Goal: Transaction & Acquisition: Purchase product/service

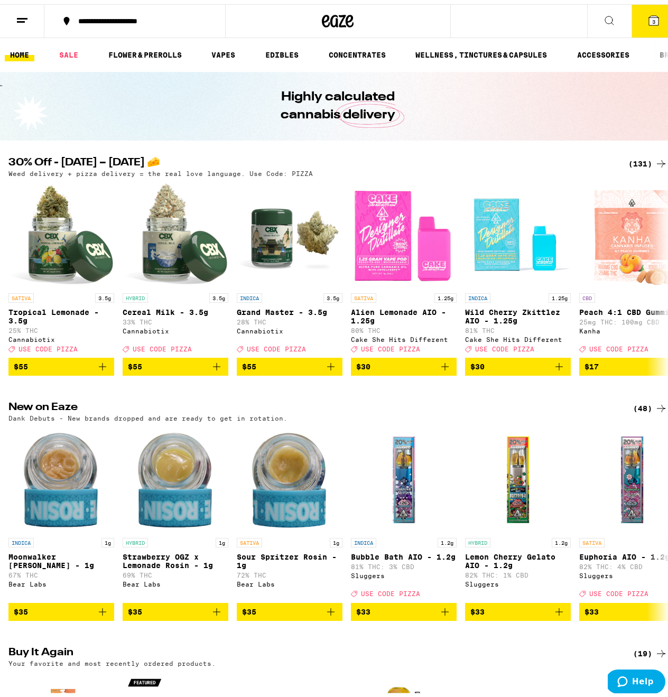
click at [652, 17] on span "3" at bounding box center [653, 17] width 3 height 6
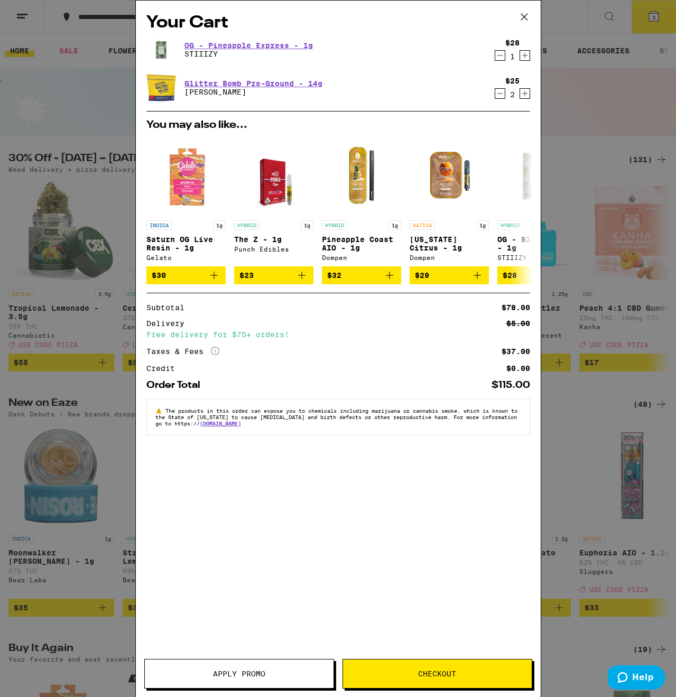
click at [499, 55] on icon "Decrement" at bounding box center [500, 55] width 10 height 13
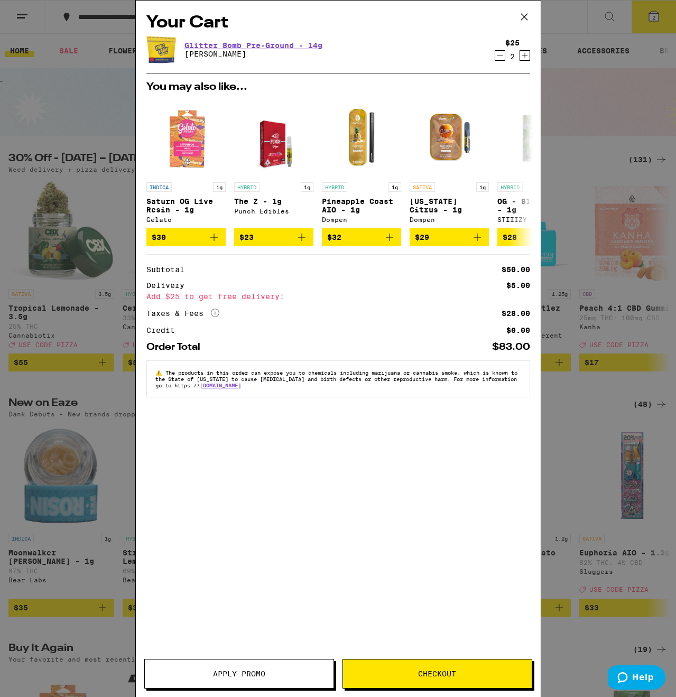
click at [524, 15] on icon at bounding box center [524, 17] width 16 height 16
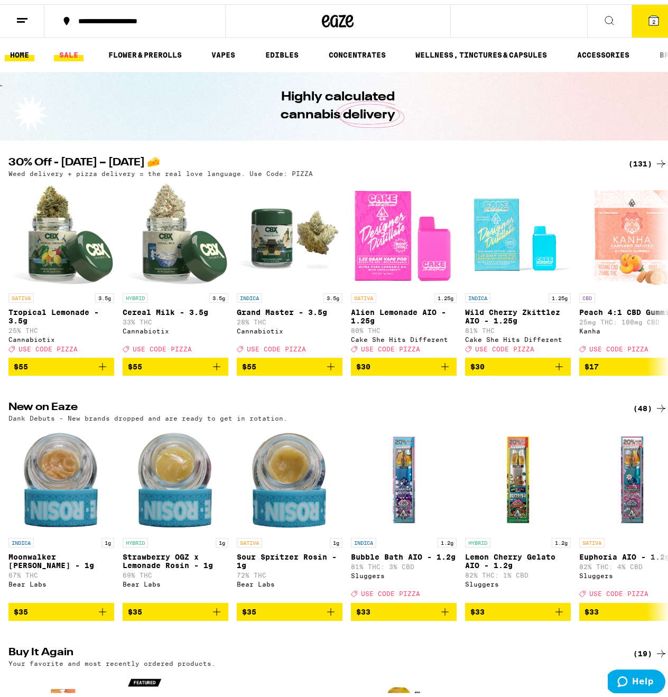
click at [70, 52] on link "SALE" at bounding box center [69, 50] width 30 height 13
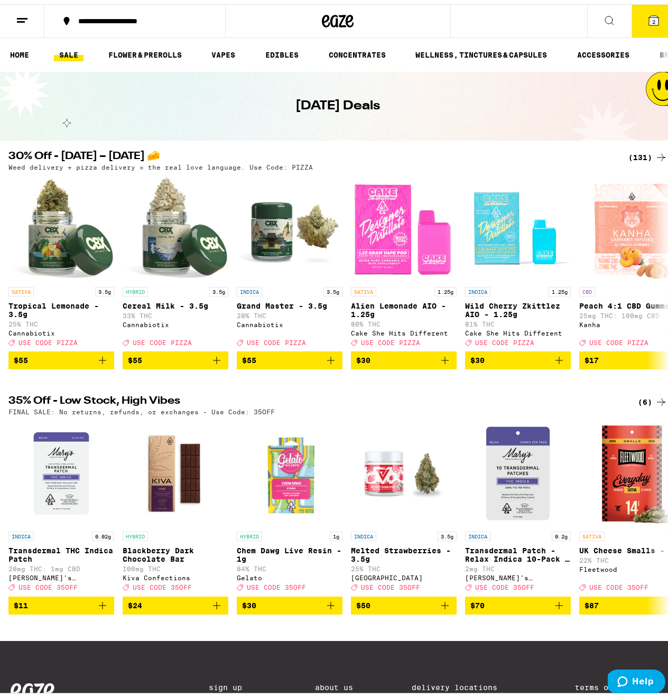
click at [635, 154] on div "(131)" at bounding box center [647, 153] width 39 height 13
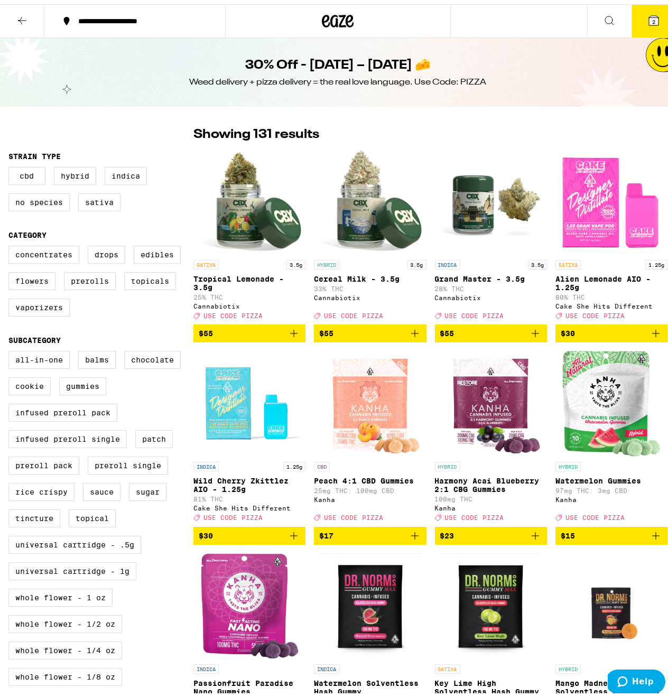
click at [18, 18] on icon at bounding box center [22, 16] width 13 height 13
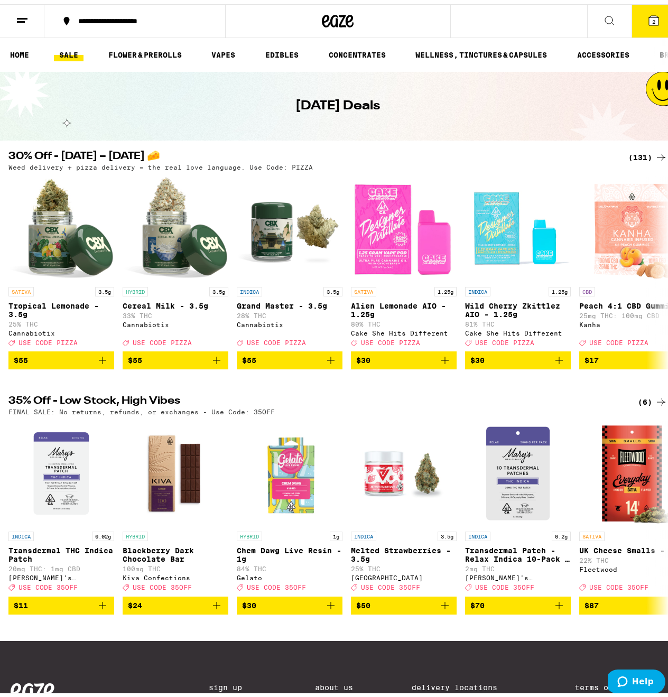
click at [642, 404] on div "(6)" at bounding box center [653, 397] width 30 height 13
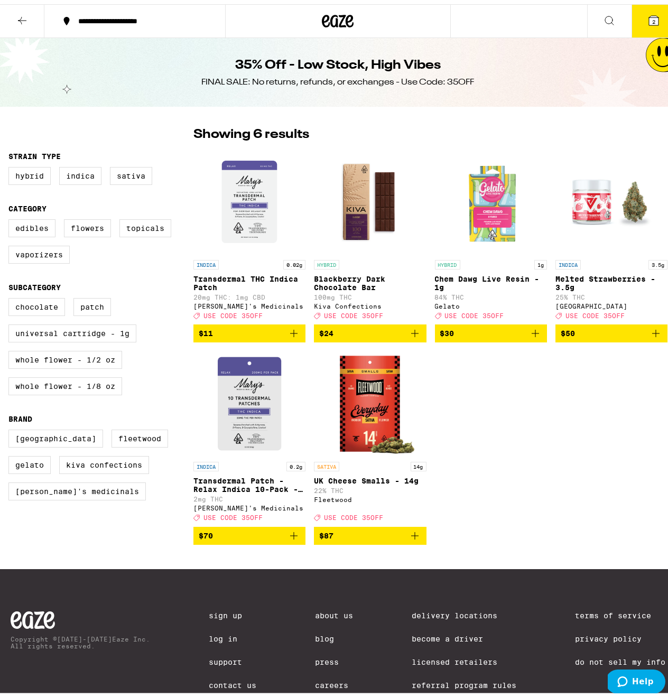
click at [529, 334] on icon "Add to bag" at bounding box center [535, 329] width 13 height 13
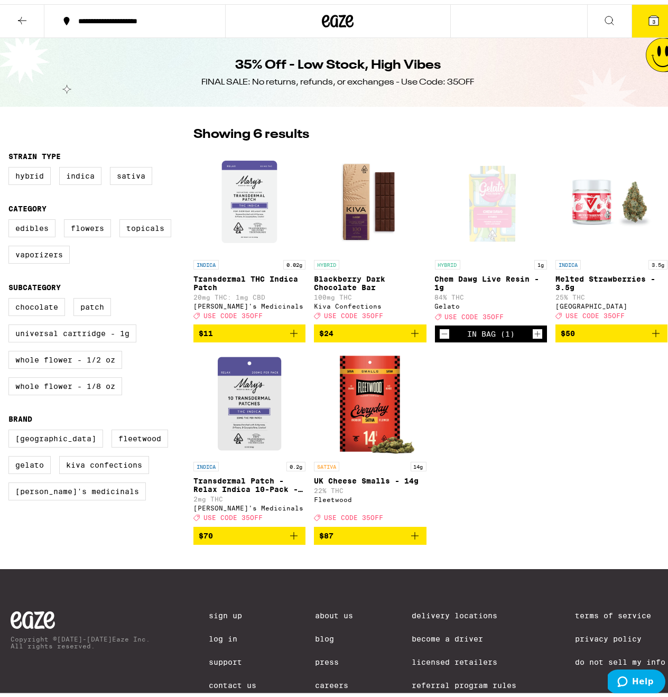
click at [532, 334] on icon "Increment" at bounding box center [537, 329] width 10 height 13
click at [649, 18] on icon at bounding box center [654, 17] width 10 height 10
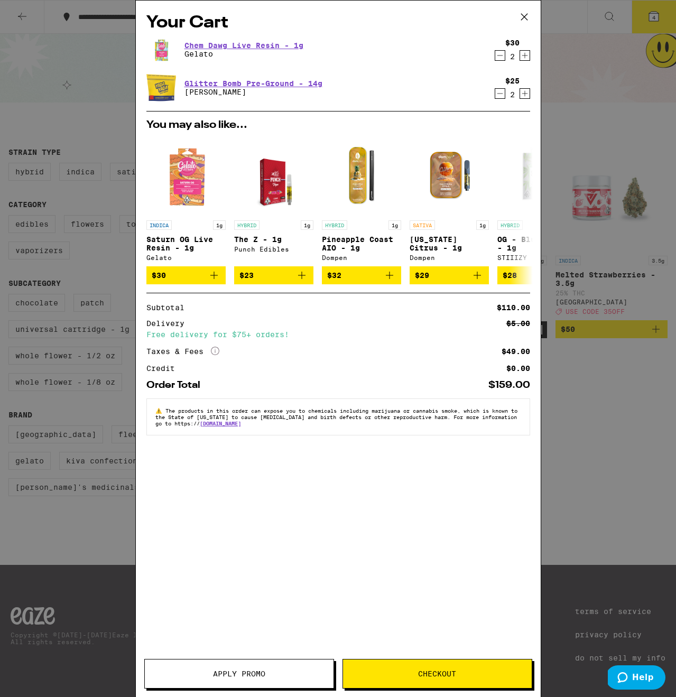
click at [236, 672] on span "Apply Promo" at bounding box center [239, 673] width 52 height 7
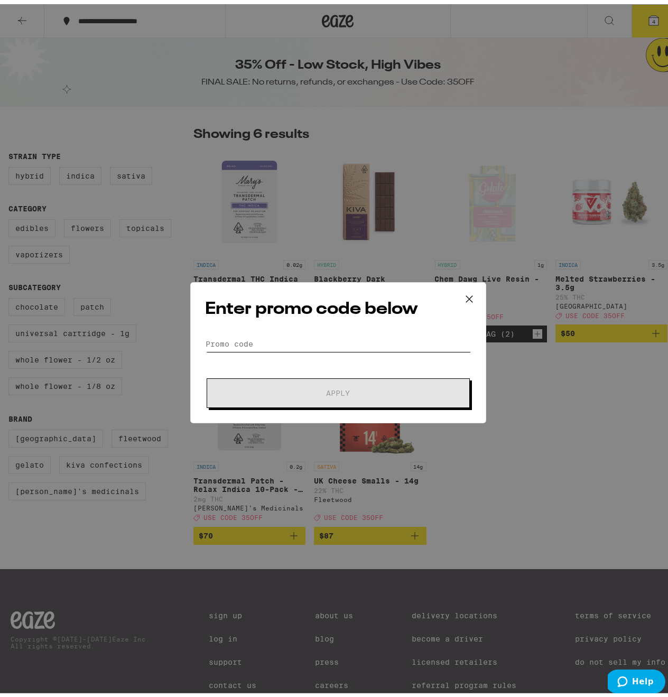
click at [228, 335] on input "Promo Code" at bounding box center [337, 340] width 265 height 16
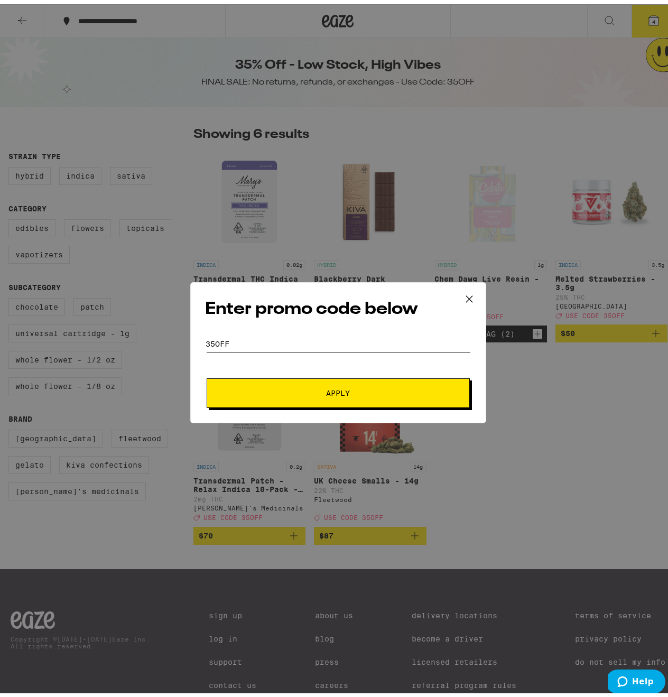
type input "35off"
click at [255, 388] on span "Apply" at bounding box center [338, 388] width 190 height 7
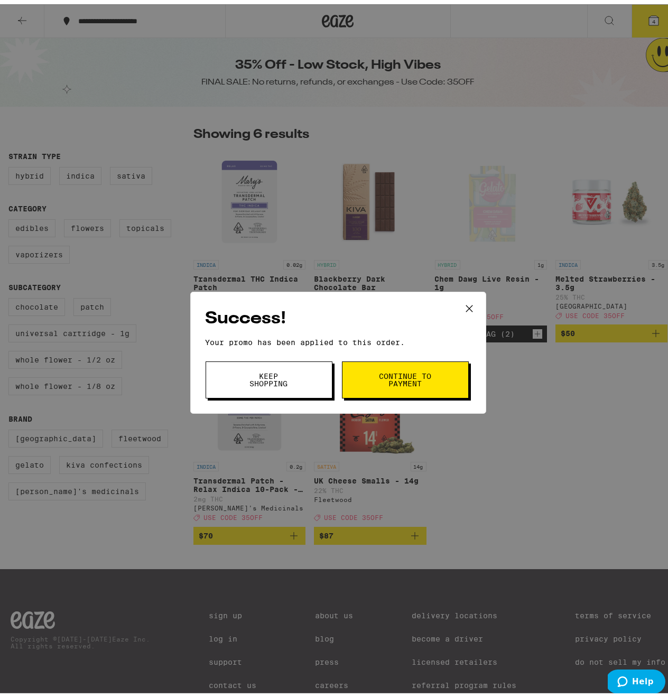
click at [380, 383] on span "Continue to payment" at bounding box center [405, 375] width 54 height 15
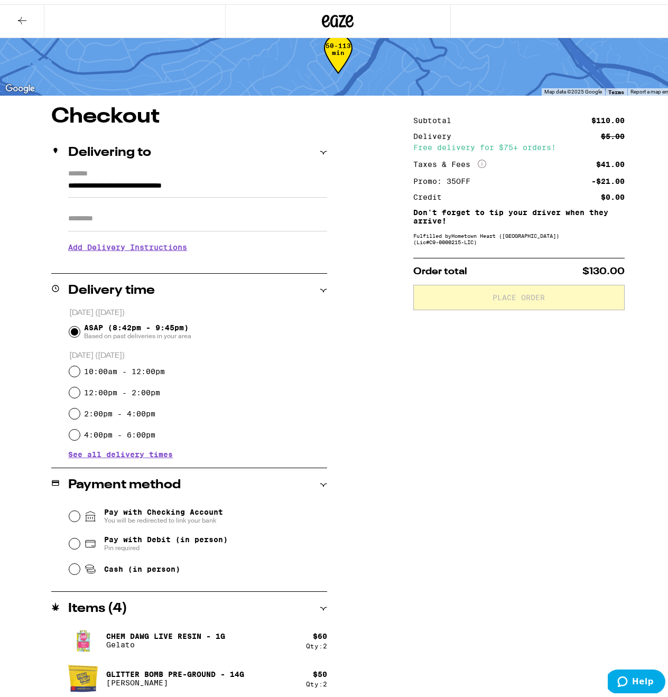
scroll to position [27, 0]
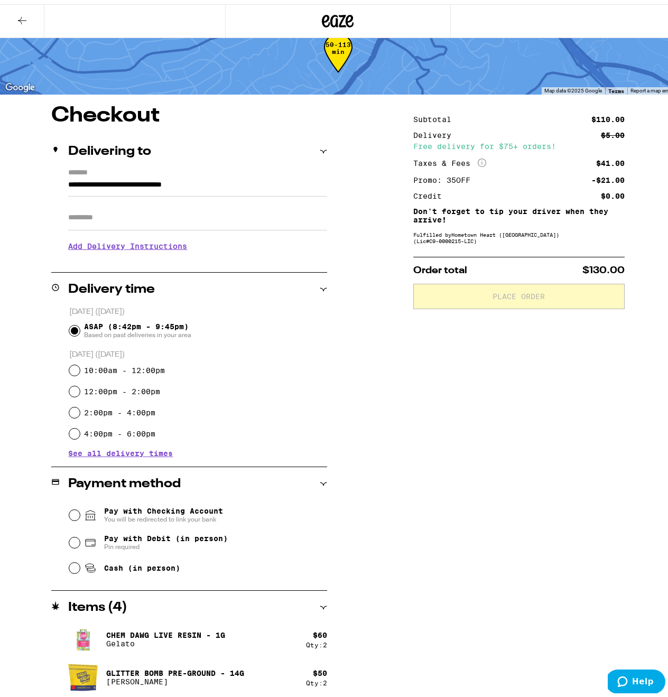
click at [323, 602] on icon at bounding box center [323, 603] width 7 height 3
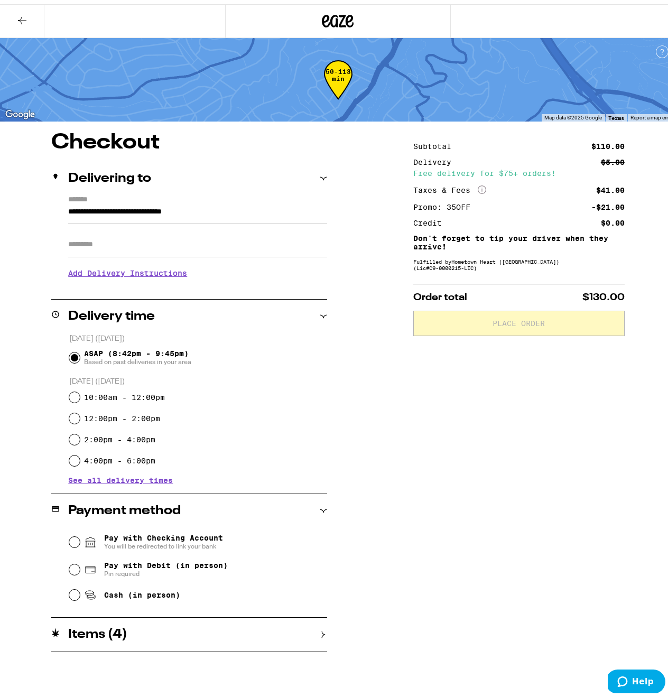
scroll to position [0, 0]
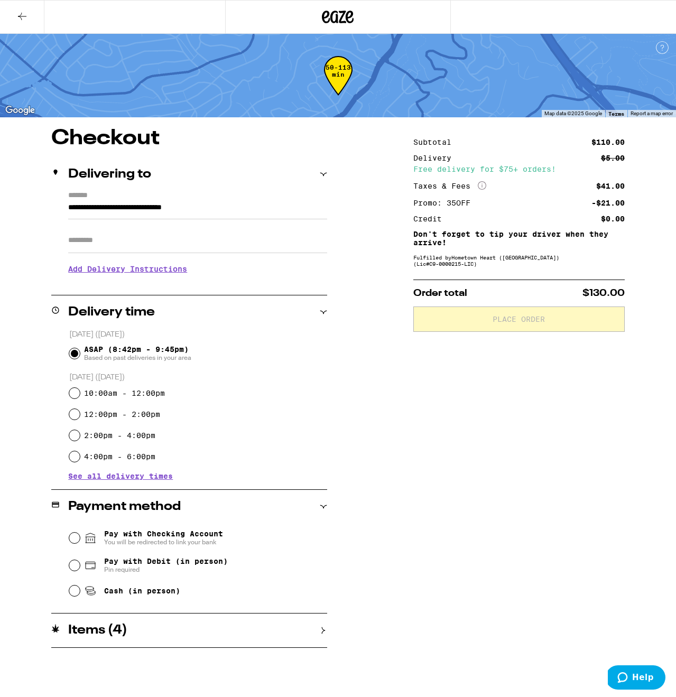
click at [118, 621] on div "Items ( 4 )" at bounding box center [189, 630] width 276 height 34
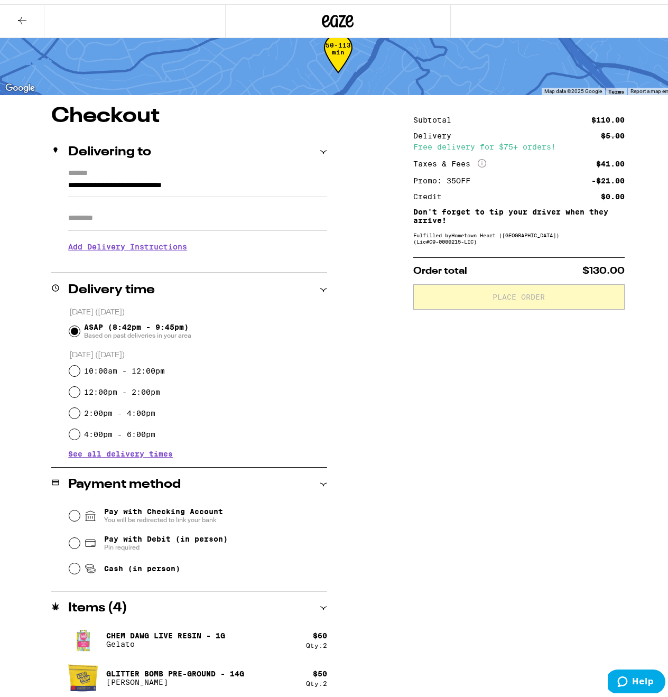
scroll to position [27, 0]
click at [21, 16] on icon at bounding box center [22, 16] width 8 height 7
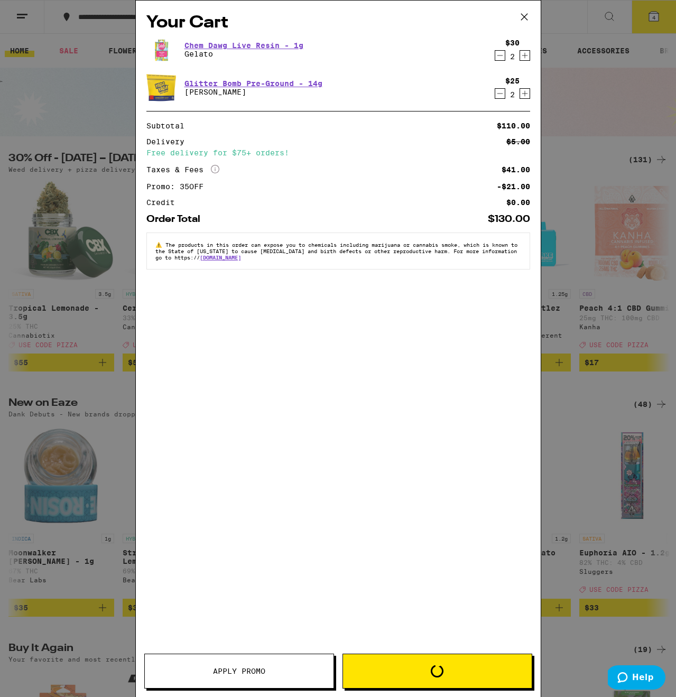
click at [498, 97] on icon "Decrement" at bounding box center [500, 93] width 10 height 13
click at [499, 95] on icon "Decrement" at bounding box center [500, 93] width 10 height 13
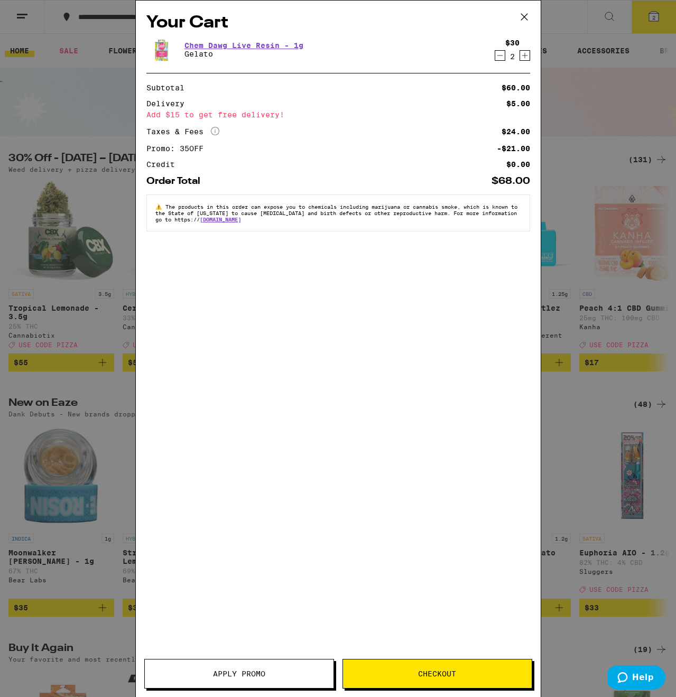
click at [524, 18] on icon at bounding box center [524, 17] width 16 height 16
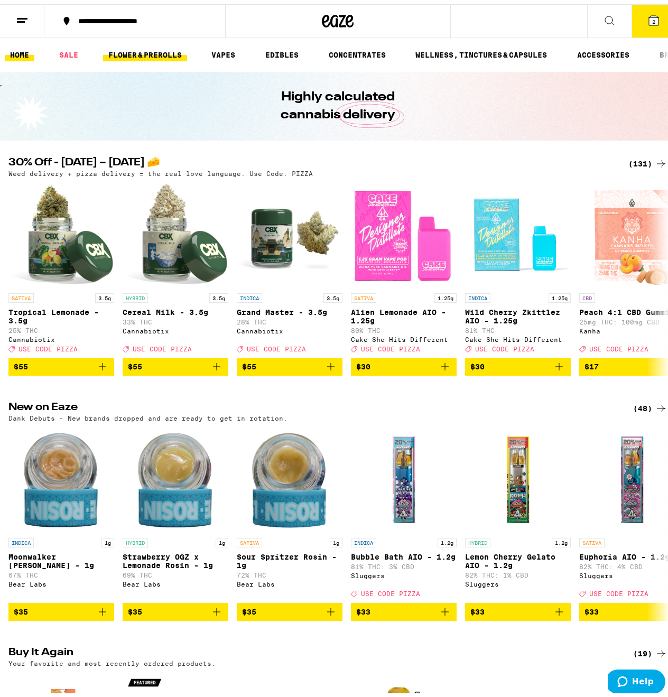
click at [151, 49] on link "FLOWER & PREROLLS" at bounding box center [145, 50] width 84 height 13
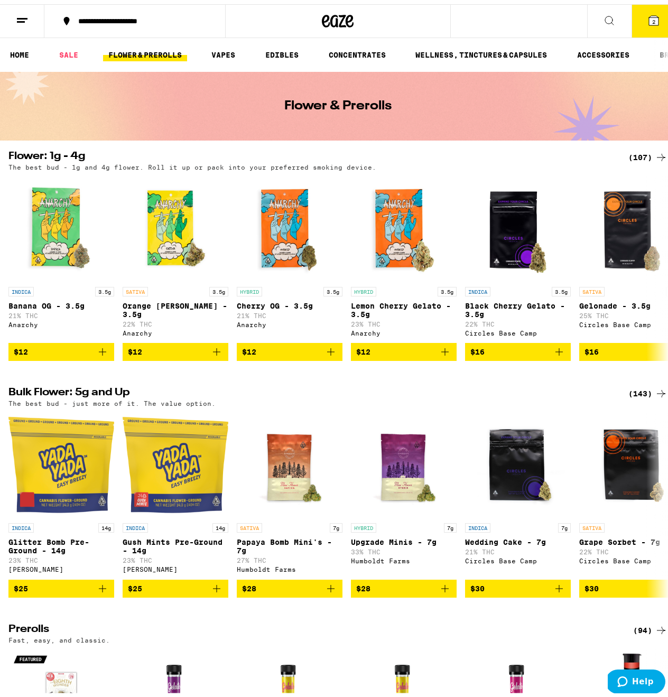
click at [635, 395] on div "(143)" at bounding box center [647, 389] width 39 height 13
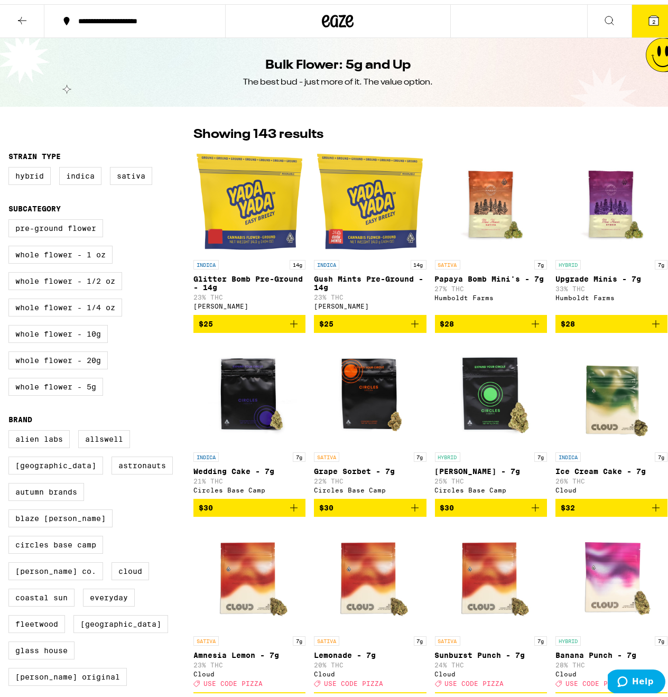
click at [292, 322] on icon "Add to bag" at bounding box center [293, 319] width 7 height 7
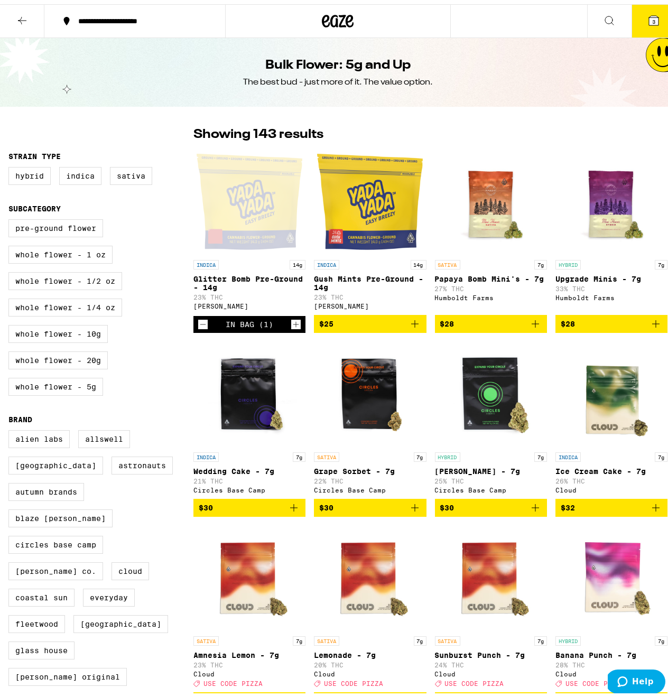
click at [649, 13] on icon at bounding box center [654, 17] width 10 height 10
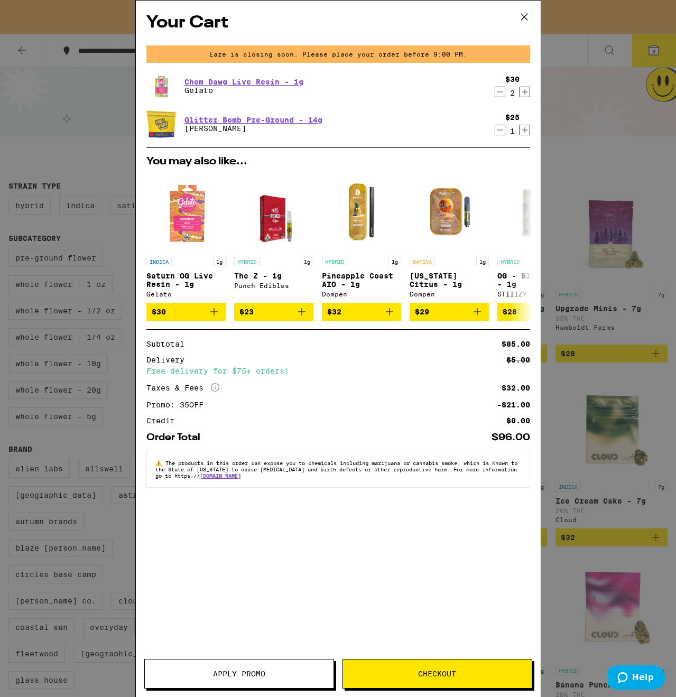
click at [501, 130] on icon "Decrement" at bounding box center [500, 130] width 10 height 13
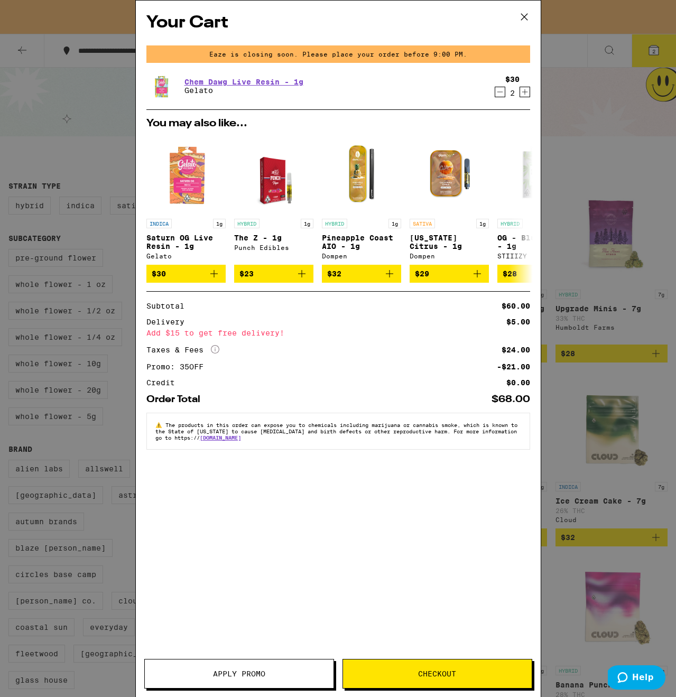
click at [400, 673] on span "Checkout" at bounding box center [437, 673] width 189 height 7
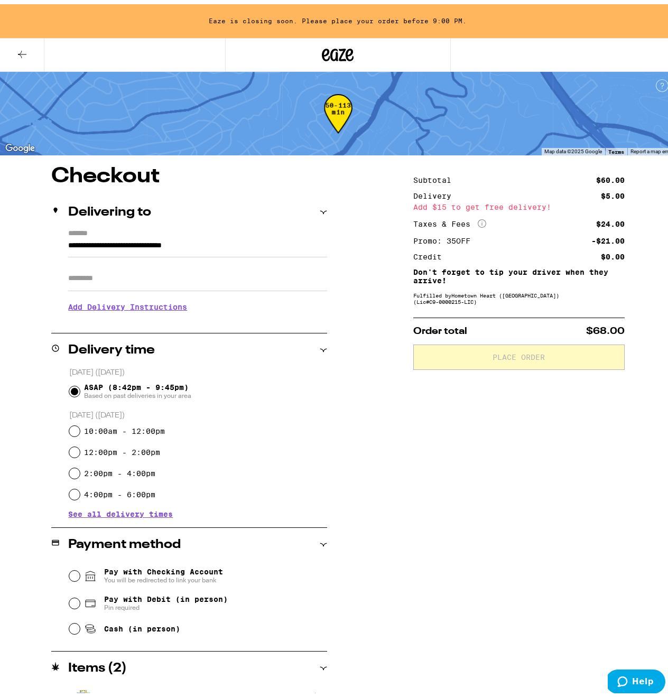
scroll to position [23, 0]
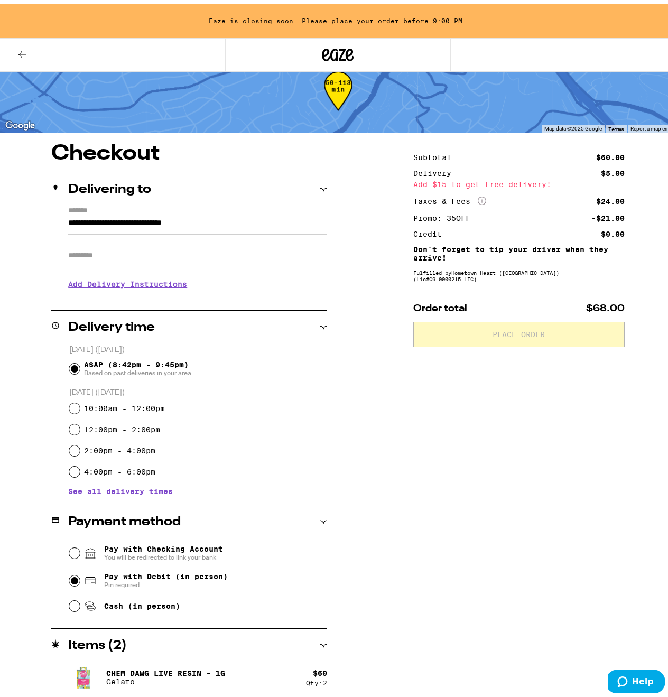
click at [72, 578] on input "Pay with Debit (in person) Pin required" at bounding box center [74, 576] width 11 height 11
radio input "true"
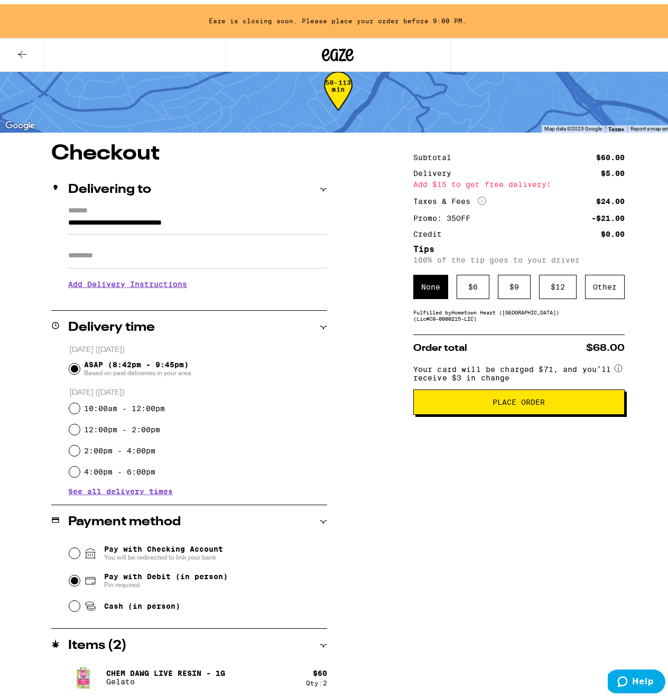
click at [521, 401] on span "Place Order" at bounding box center [518, 397] width 52 height 7
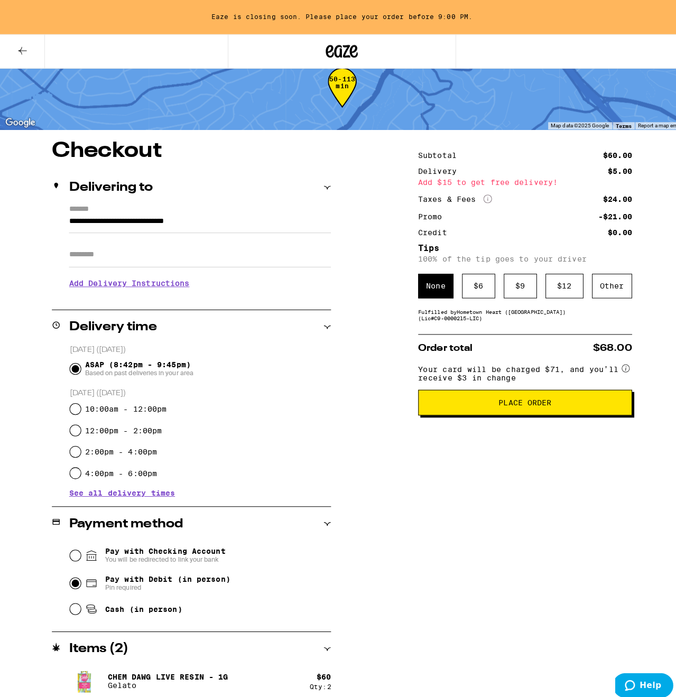
scroll to position [0, 0]
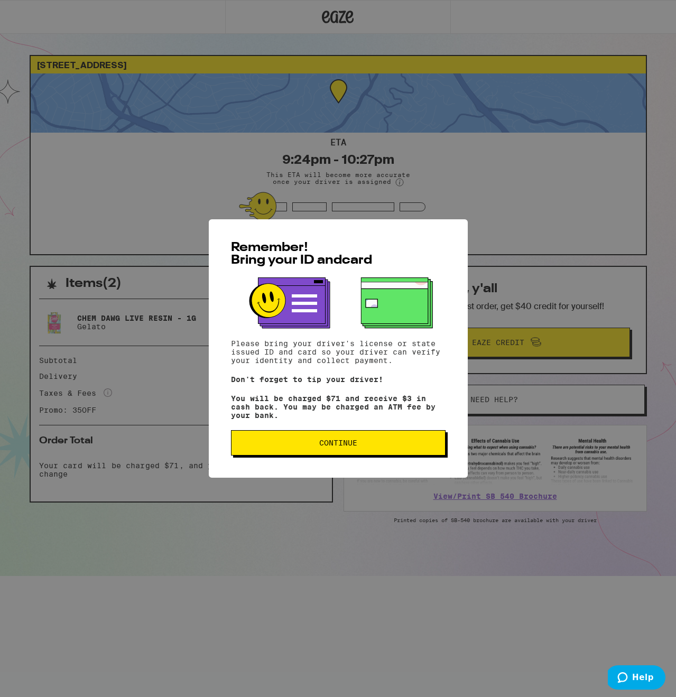
click at [368, 446] on span "Continue" at bounding box center [338, 442] width 196 height 7
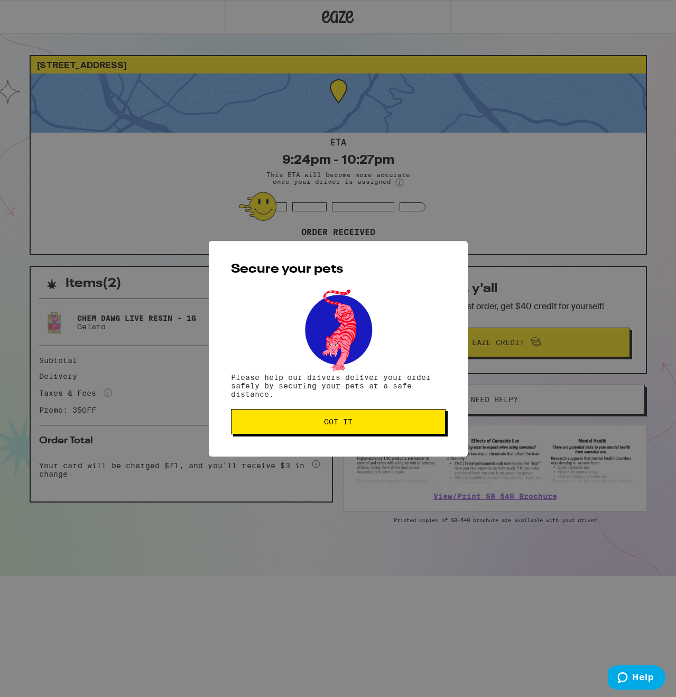
click at [346, 420] on span "Got it" at bounding box center [338, 421] width 29 height 7
